Goal: Task Accomplishment & Management: Use online tool/utility

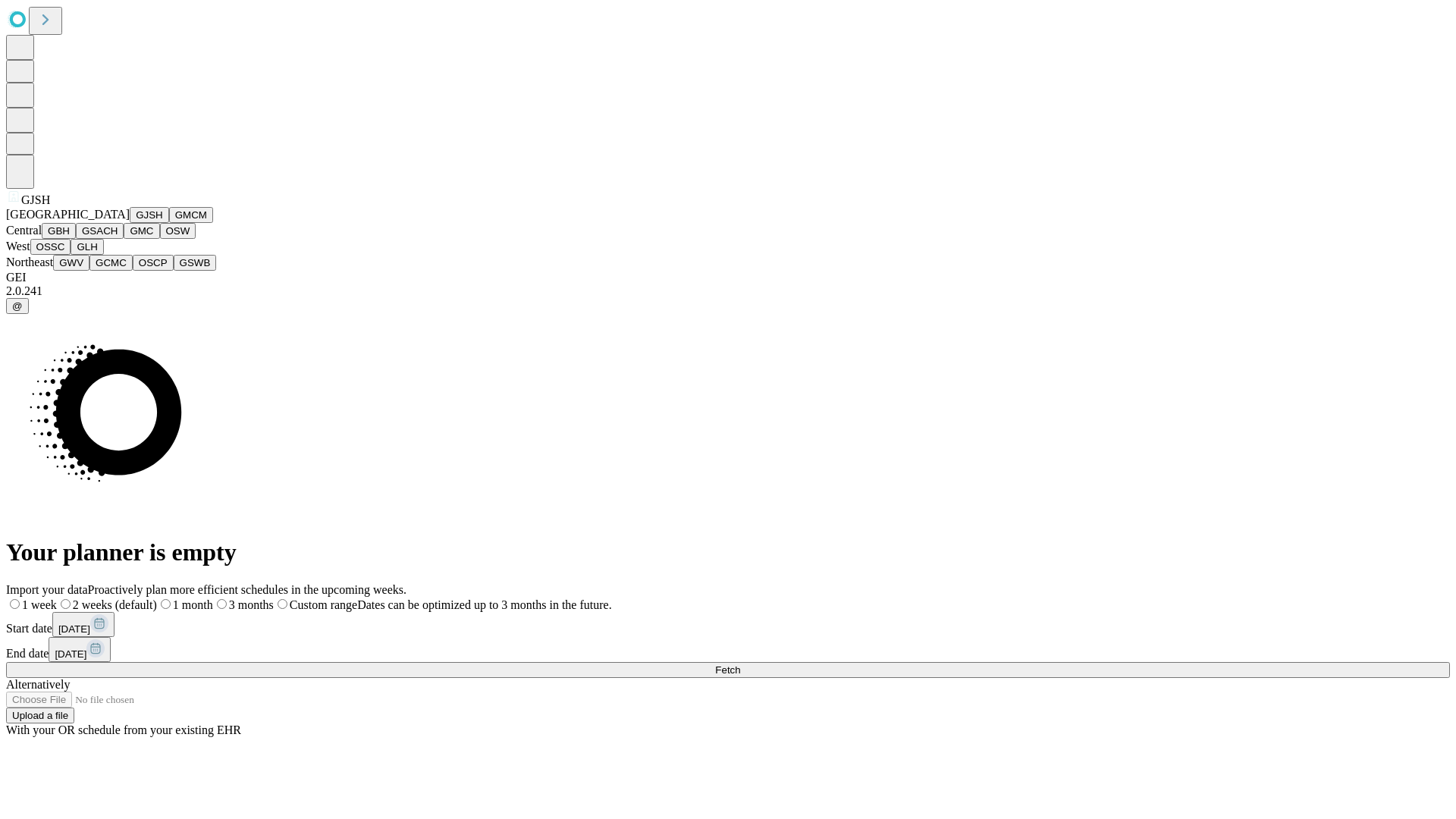
click at [130, 223] on button "GJSH" at bounding box center [149, 215] width 40 height 16
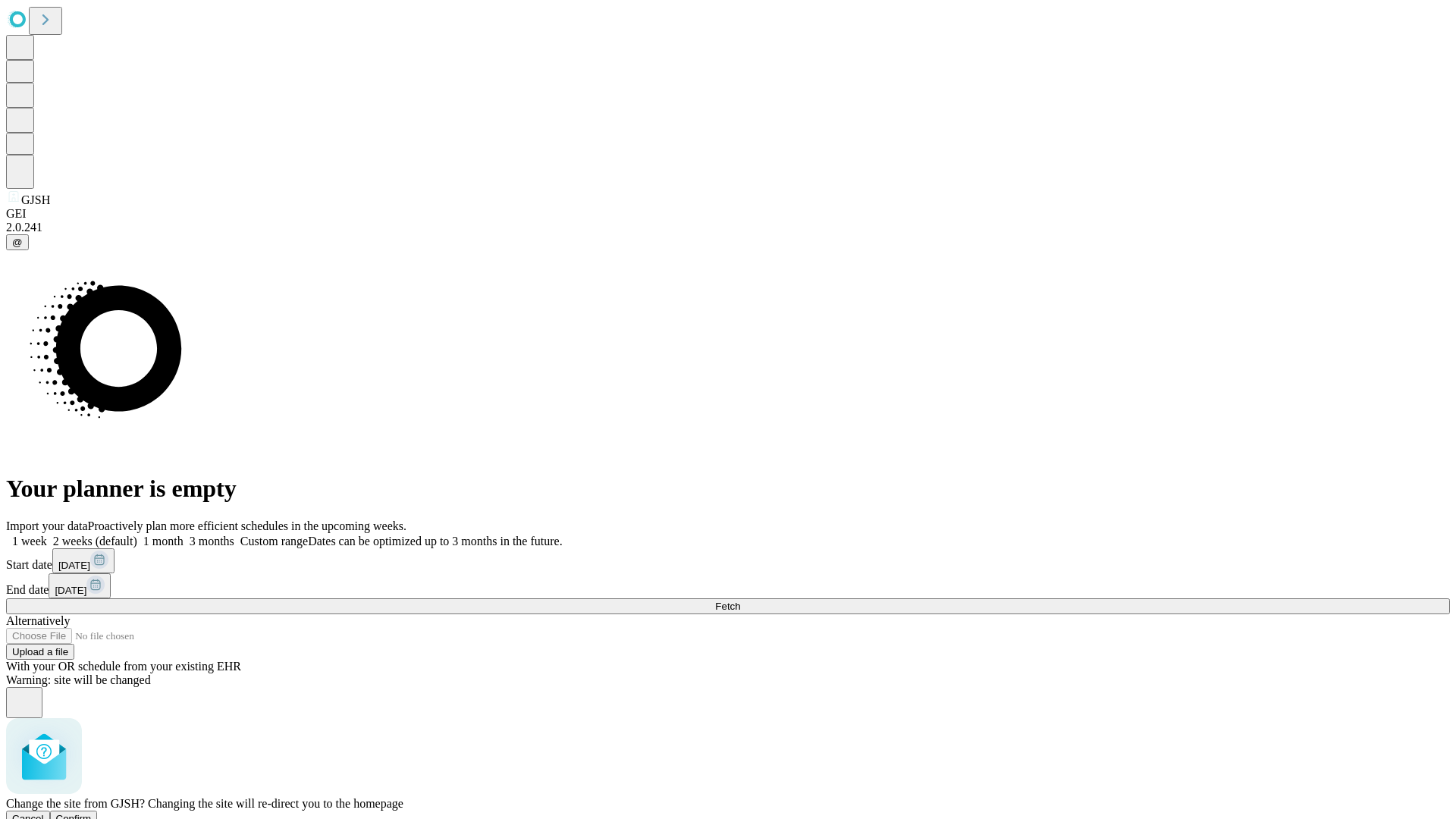
click at [92, 813] on span "Confirm" at bounding box center [74, 819] width 36 height 11
click at [183, 534] on label "1 month" at bounding box center [160, 541] width 46 height 13
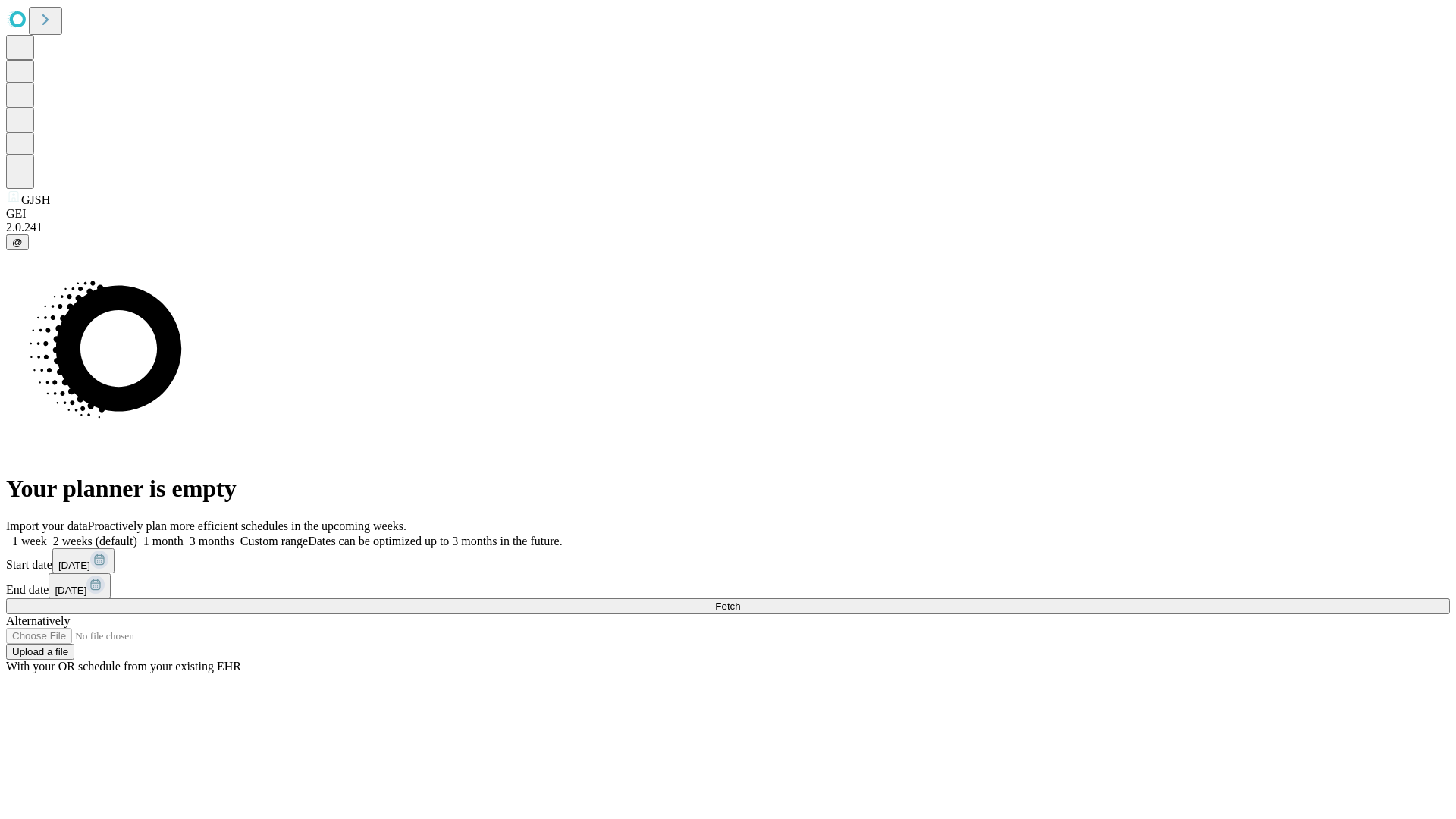
click at [740, 601] on span "Fetch" at bounding box center [727, 606] width 25 height 11
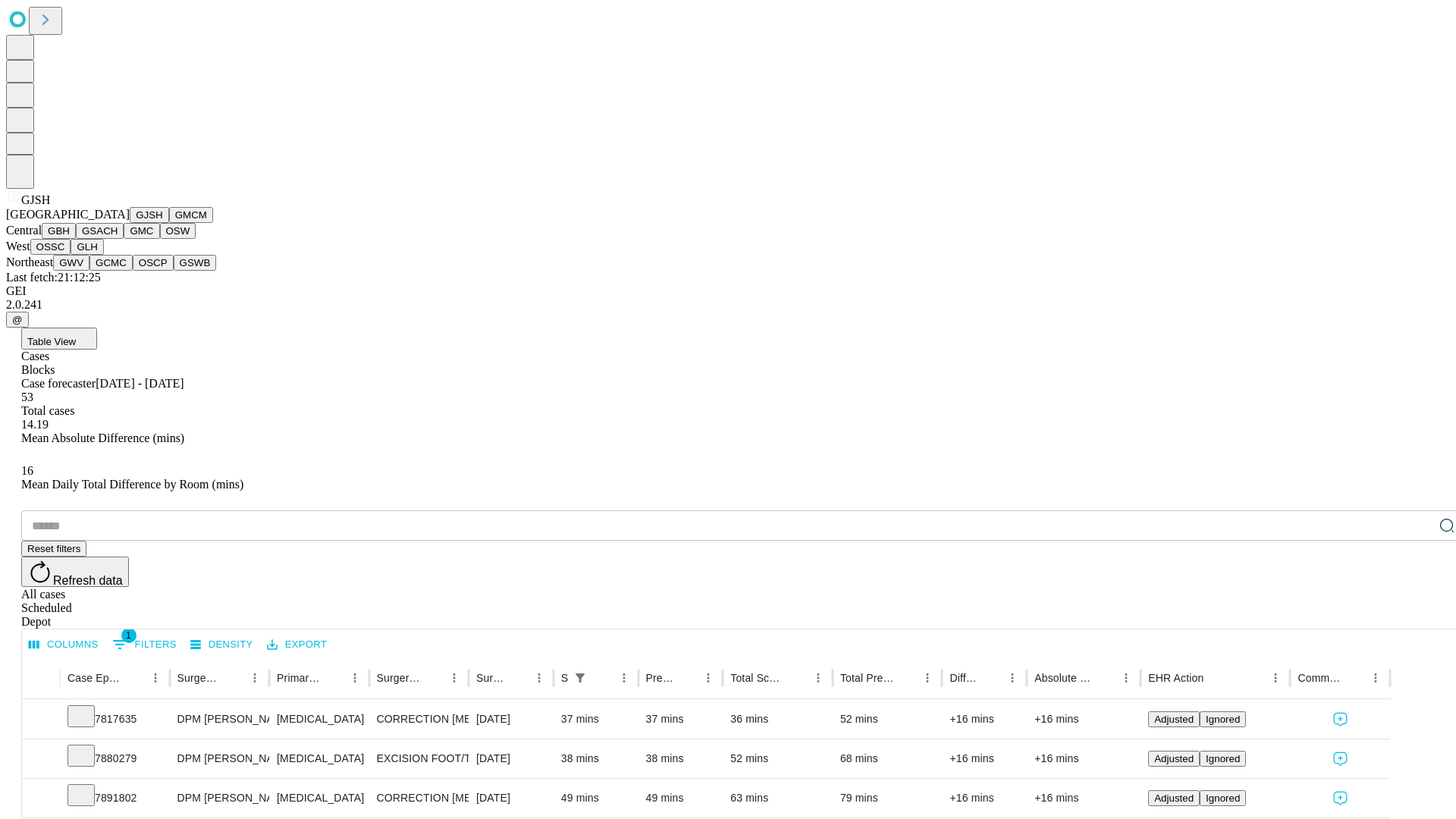
click at [169, 223] on button "GMCM" at bounding box center [191, 215] width 44 height 16
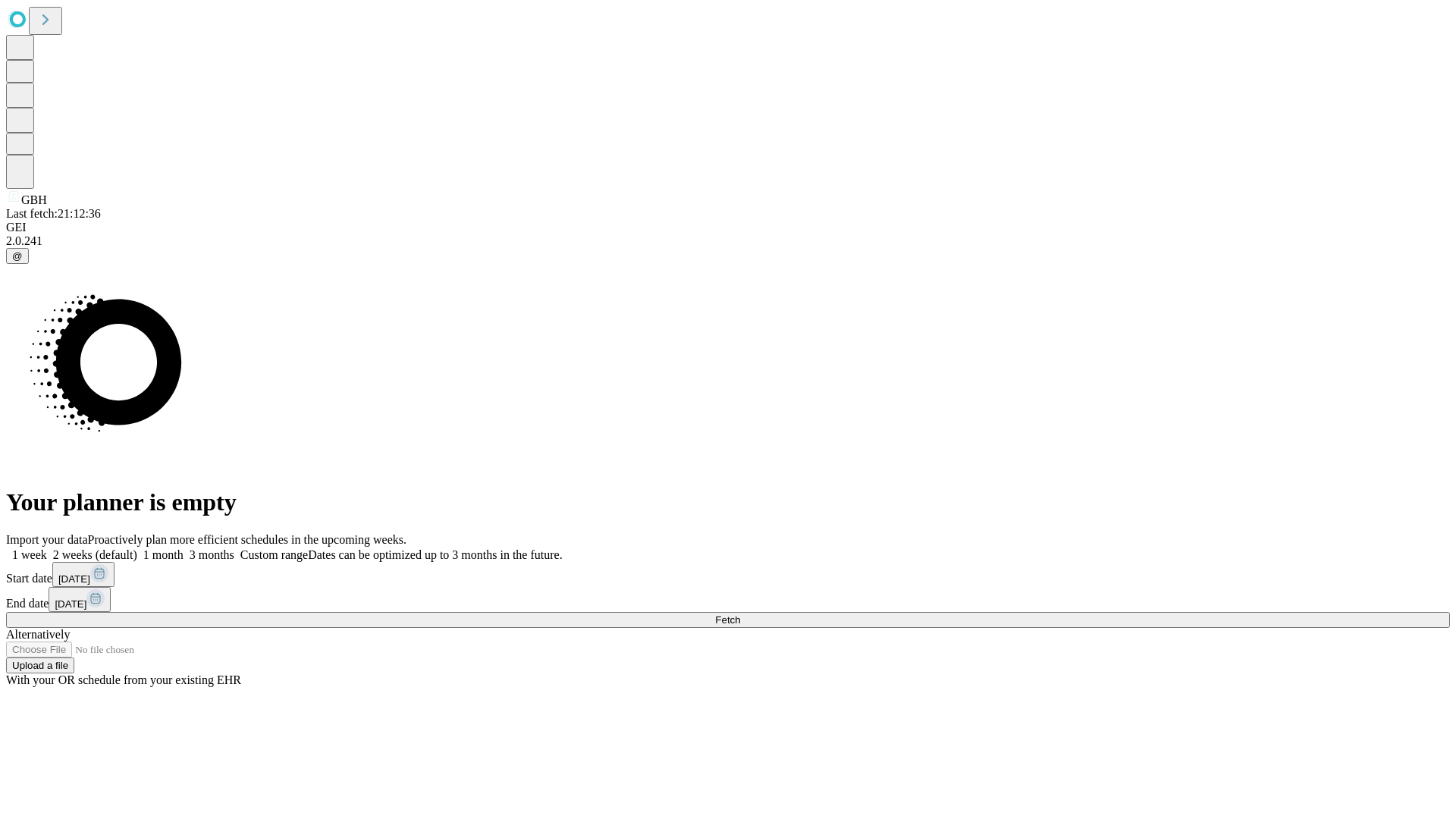
click at [183, 549] on label "1 month" at bounding box center [160, 555] width 46 height 13
click at [740, 615] on span "Fetch" at bounding box center [727, 620] width 25 height 11
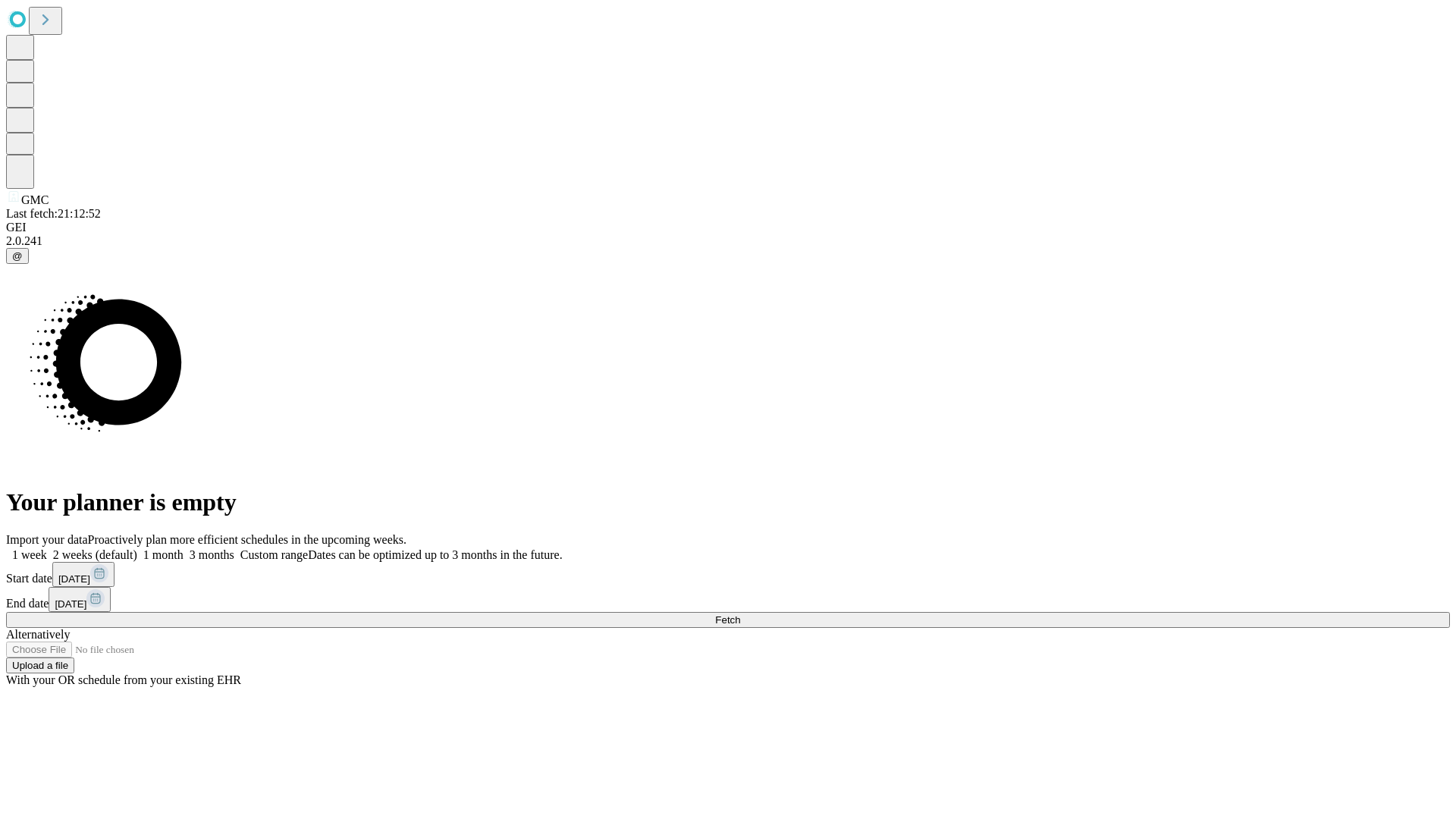
click at [183, 549] on label "1 month" at bounding box center [160, 555] width 46 height 13
click at [740, 615] on span "Fetch" at bounding box center [727, 620] width 25 height 11
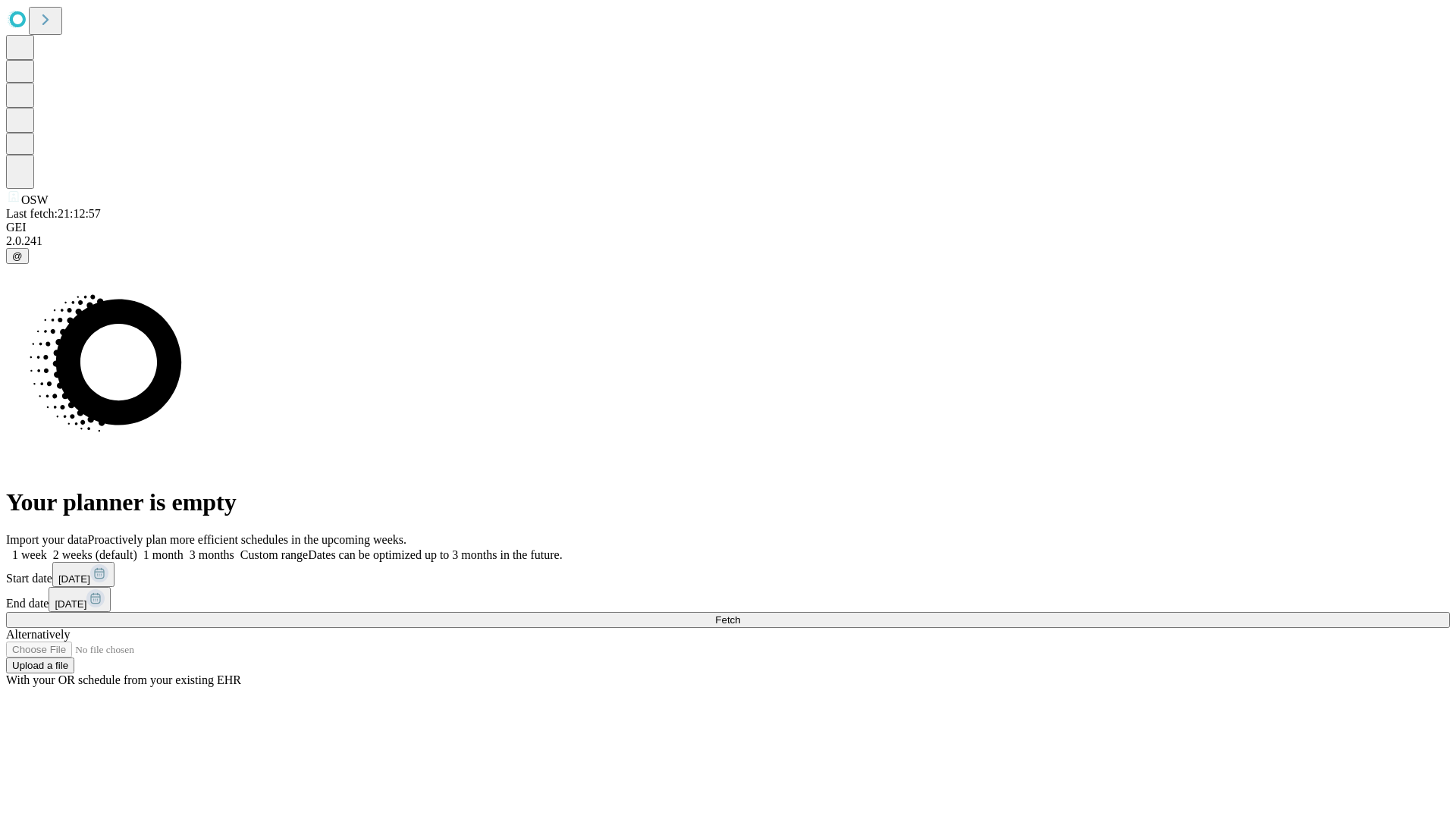
click at [183, 549] on label "1 month" at bounding box center [160, 555] width 46 height 13
click at [740, 615] on span "Fetch" at bounding box center [727, 620] width 25 height 11
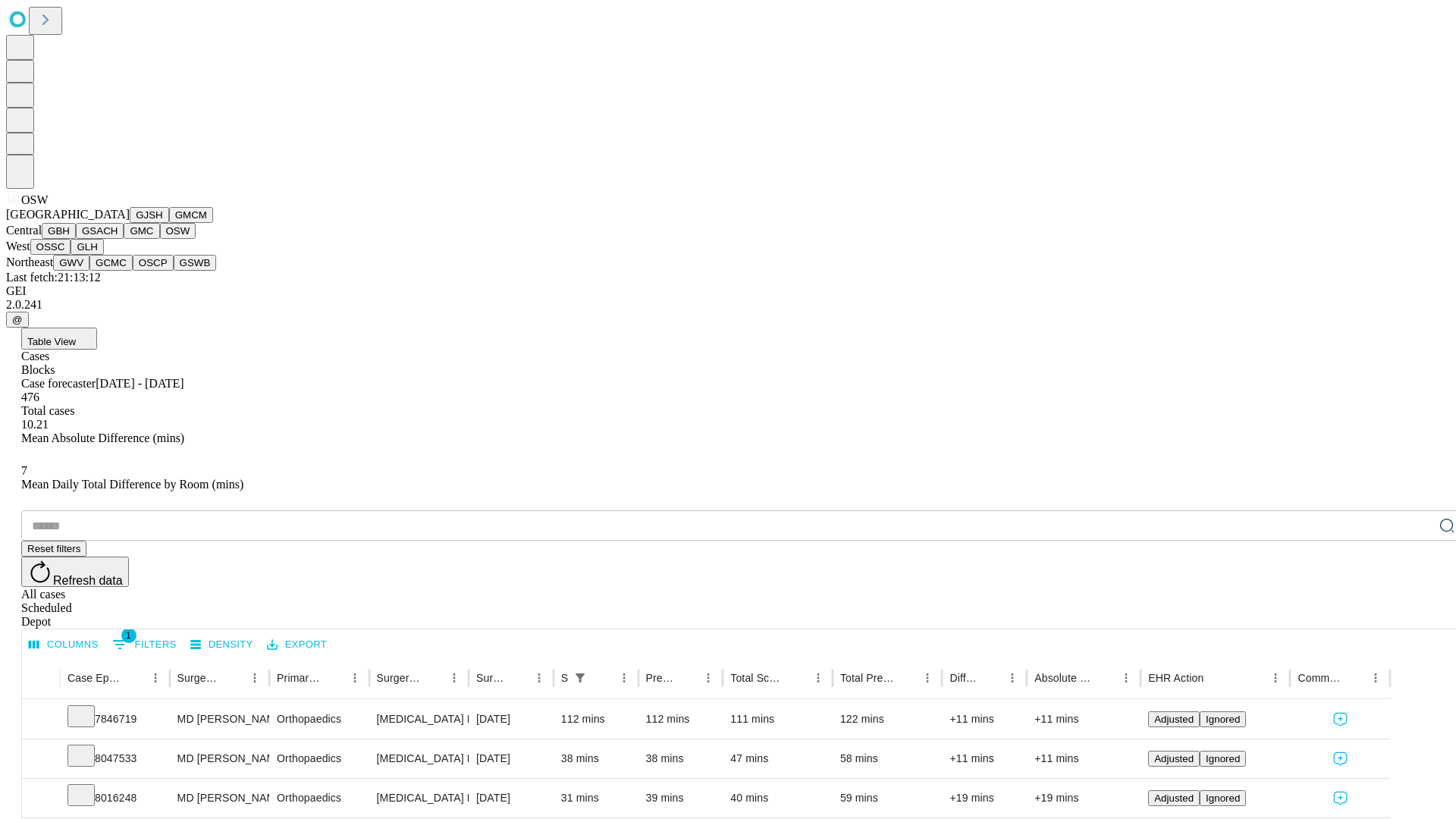
click at [71, 254] on button "OSSC" at bounding box center [50, 247] width 41 height 16
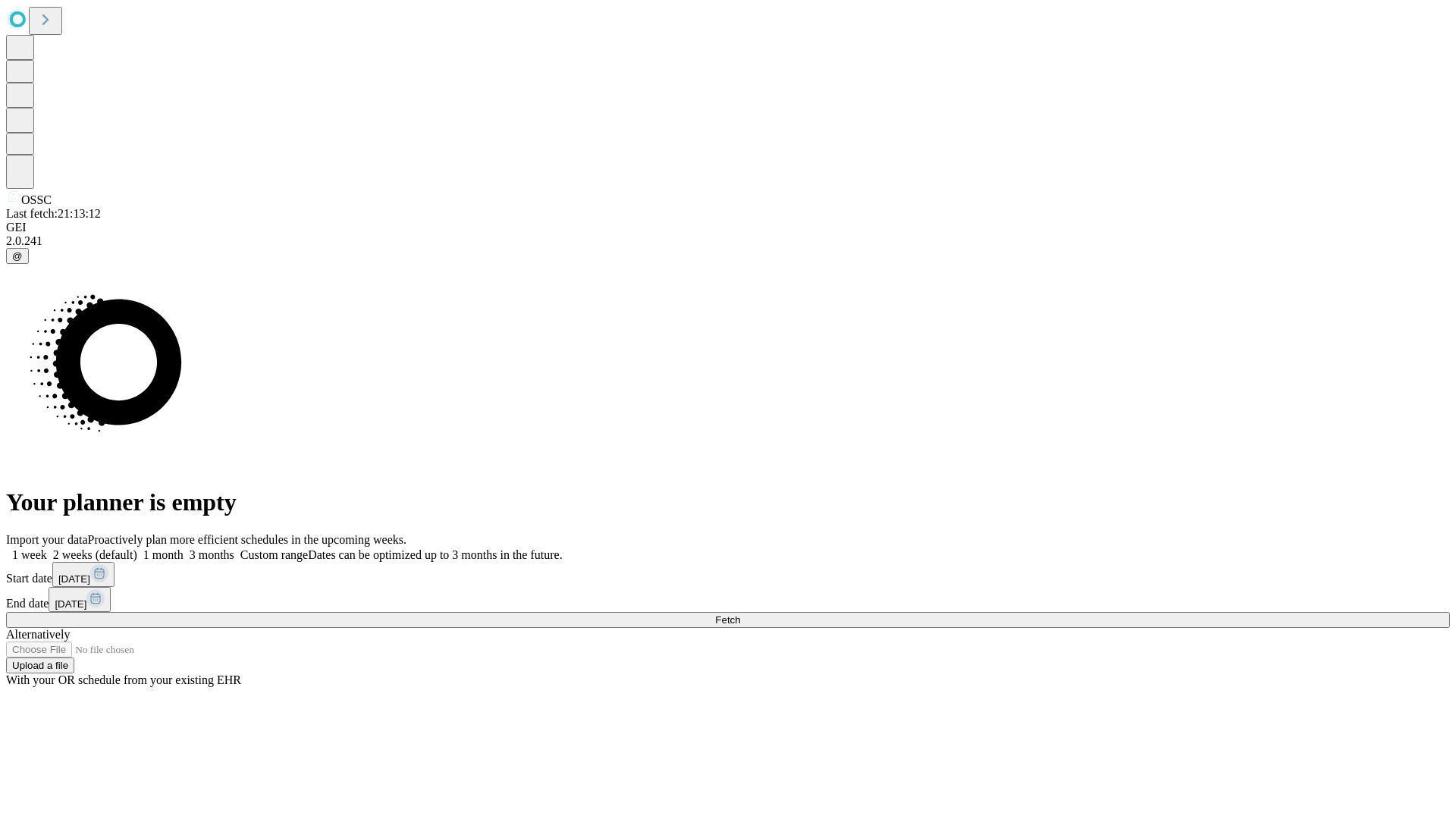
click at [183, 549] on label "1 month" at bounding box center [160, 555] width 46 height 13
click at [740, 615] on span "Fetch" at bounding box center [727, 620] width 25 height 11
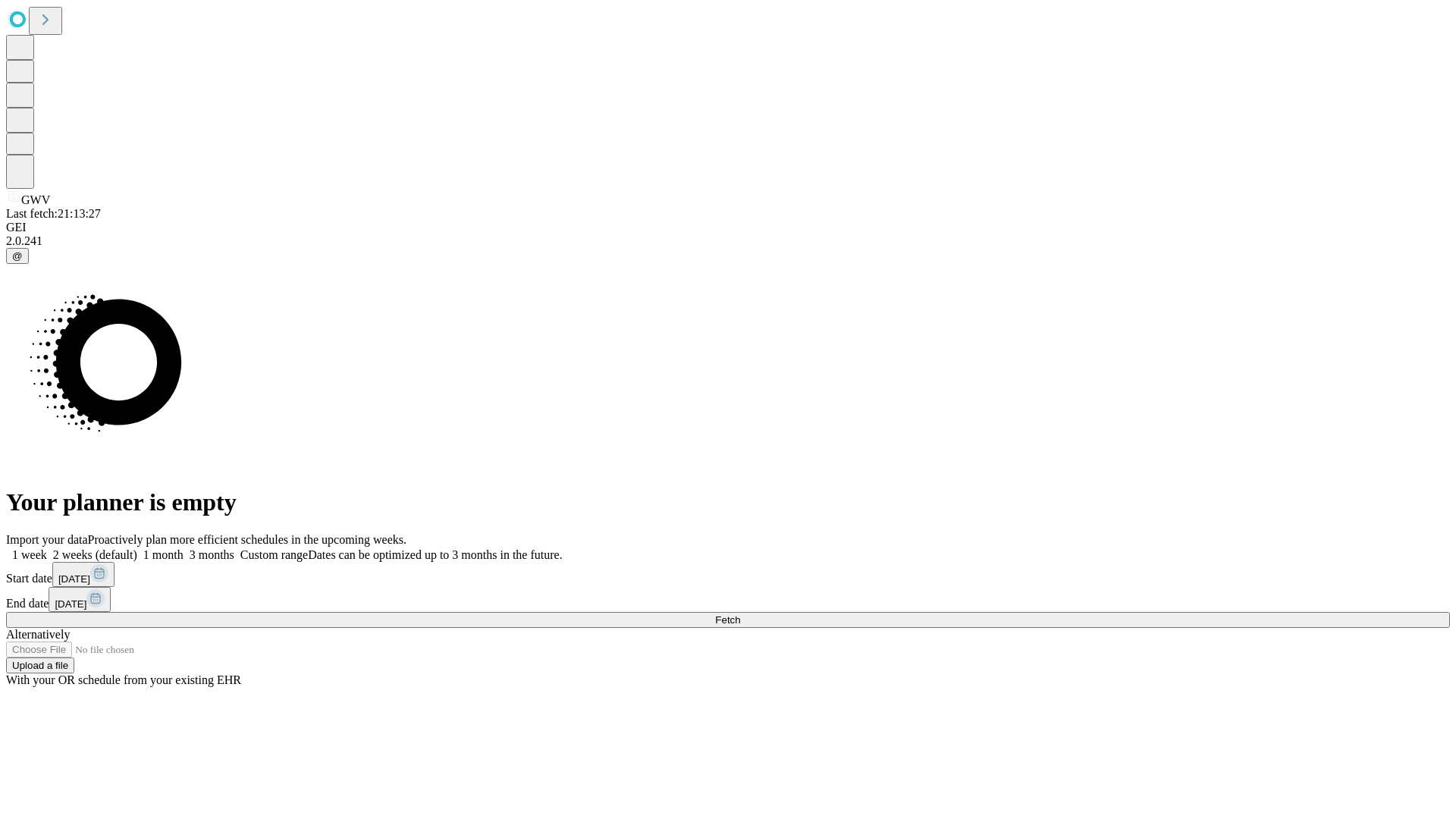
click at [183, 549] on label "1 month" at bounding box center [160, 555] width 46 height 13
click at [740, 615] on span "Fetch" at bounding box center [727, 620] width 25 height 11
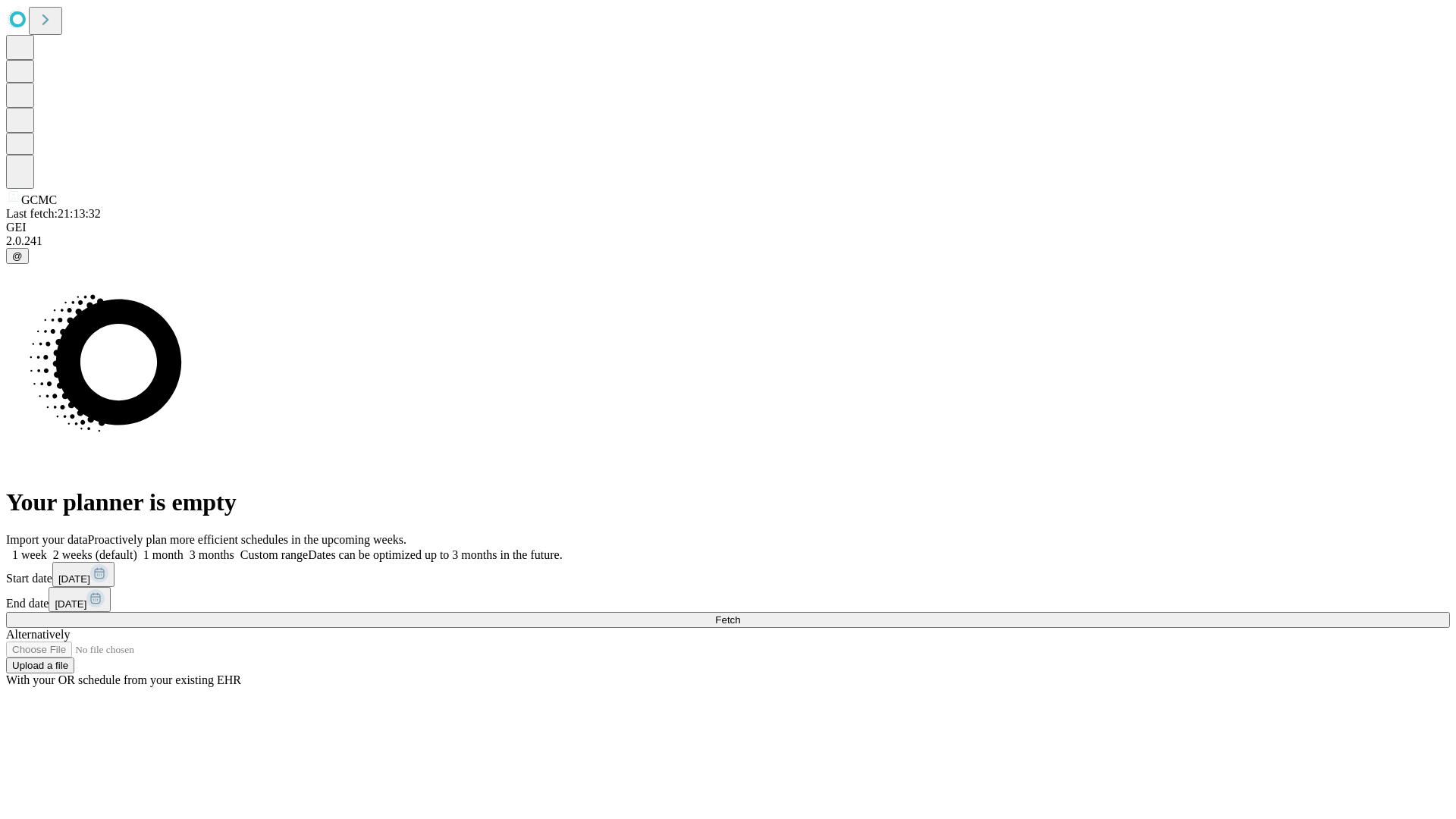
click at [183, 549] on label "1 month" at bounding box center [160, 555] width 46 height 13
click at [740, 615] on span "Fetch" at bounding box center [727, 620] width 25 height 11
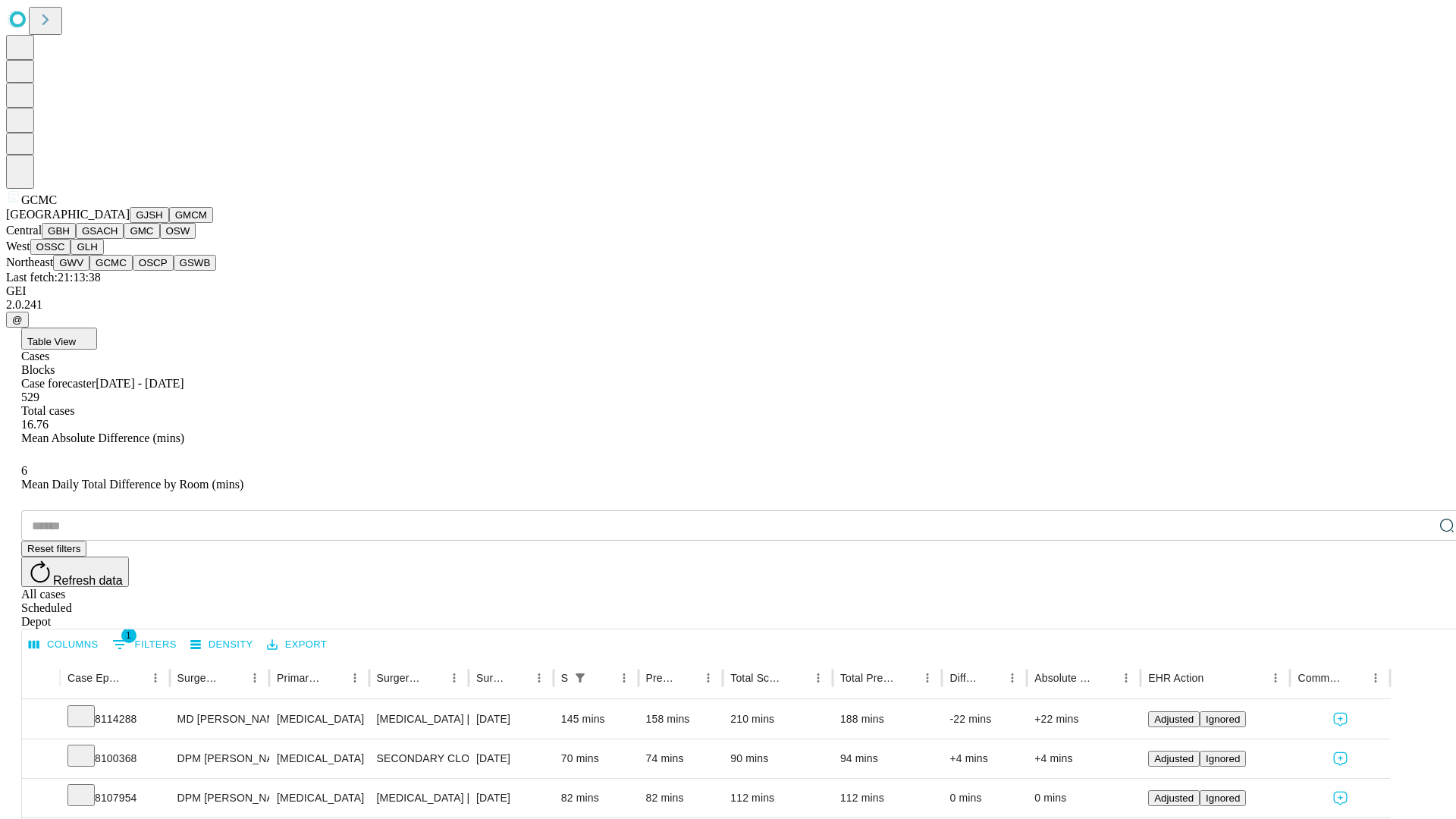
click at [132, 270] on button "OSCP" at bounding box center [152, 262] width 41 height 16
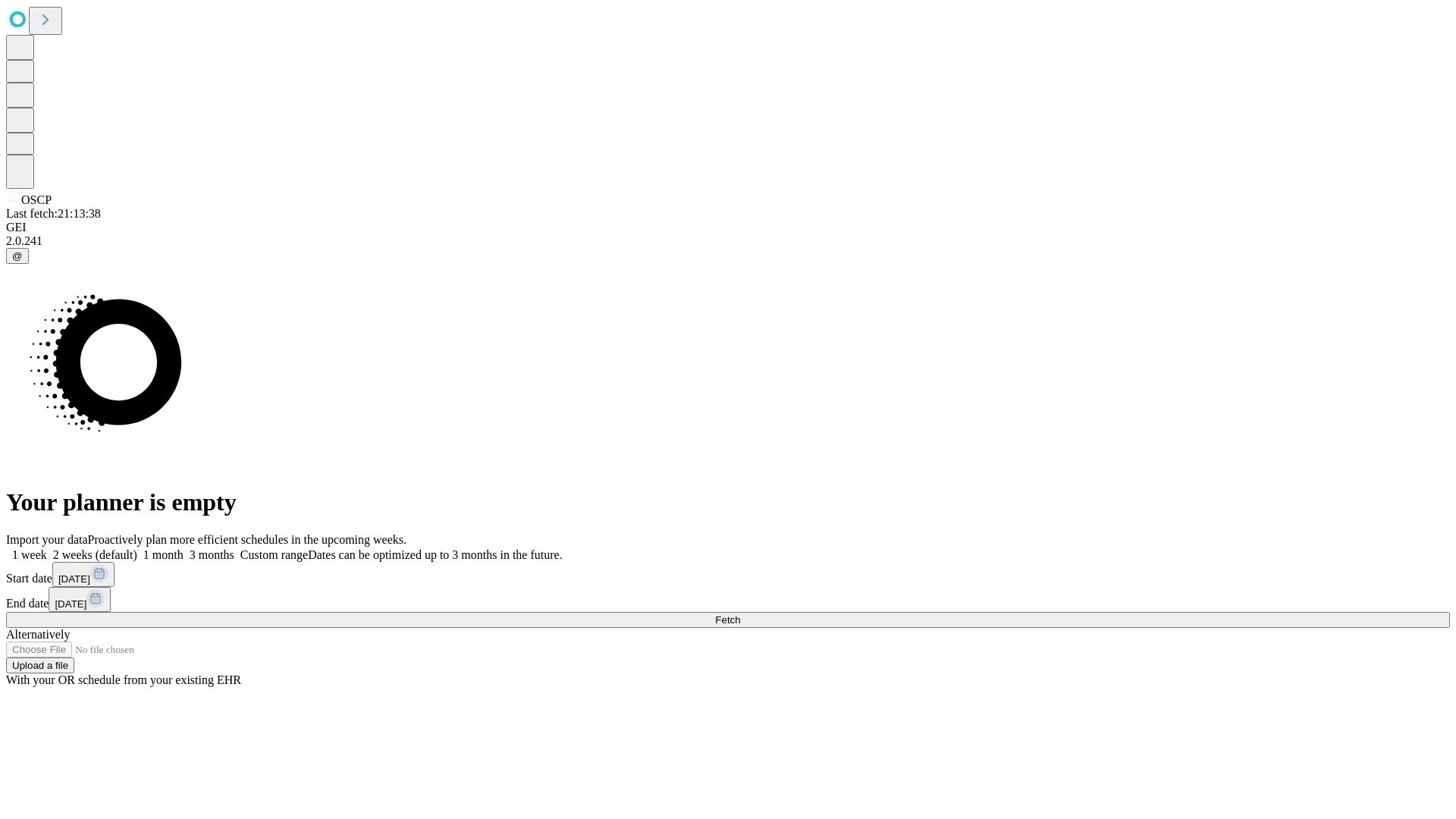
click at [183, 549] on label "1 month" at bounding box center [160, 555] width 46 height 13
click at [740, 615] on span "Fetch" at bounding box center [727, 620] width 25 height 11
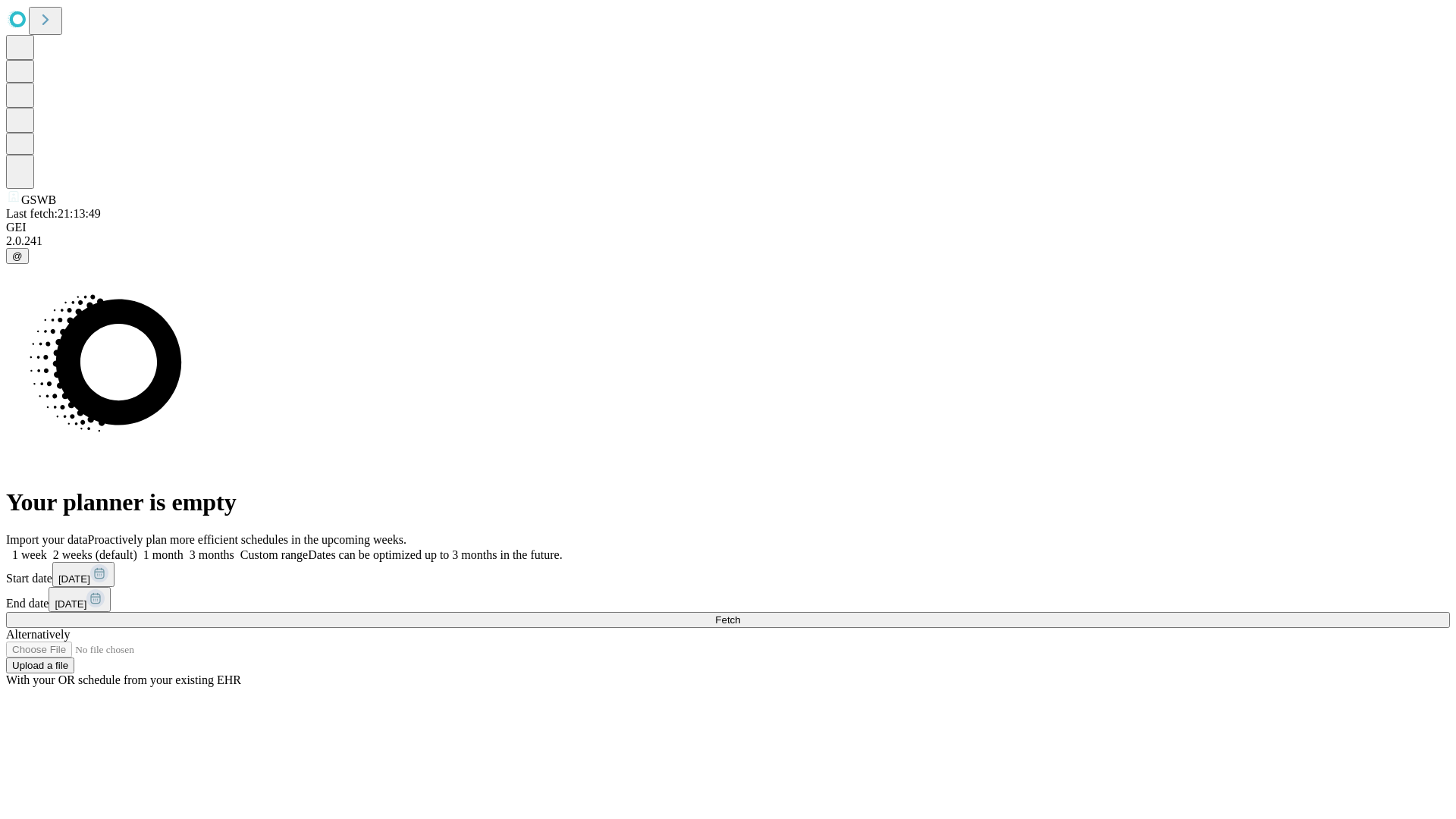
click at [183, 549] on label "1 month" at bounding box center [160, 555] width 46 height 13
click at [740, 615] on span "Fetch" at bounding box center [727, 620] width 25 height 11
